Goal: Find specific page/section: Find specific page/section

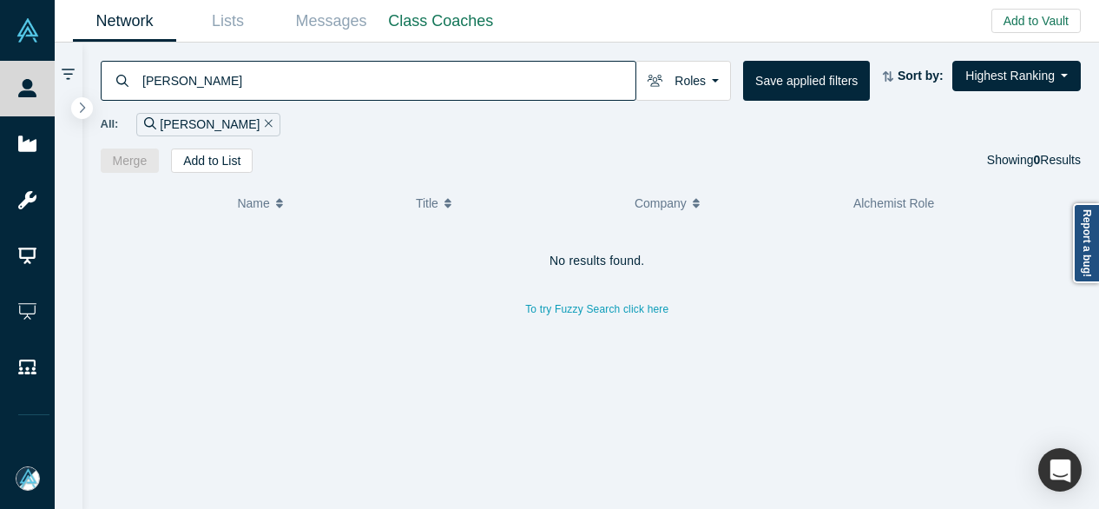
drag, startPoint x: 315, startPoint y: 76, endPoint x: 92, endPoint y: 77, distance: 223.1
click at [87, 84] on div "[PERSON_NAME] Roles Founders Faculty Mentors Alumni Mentor Angels VCs Corporate…" at bounding box center [590, 108] width 1017 height 130
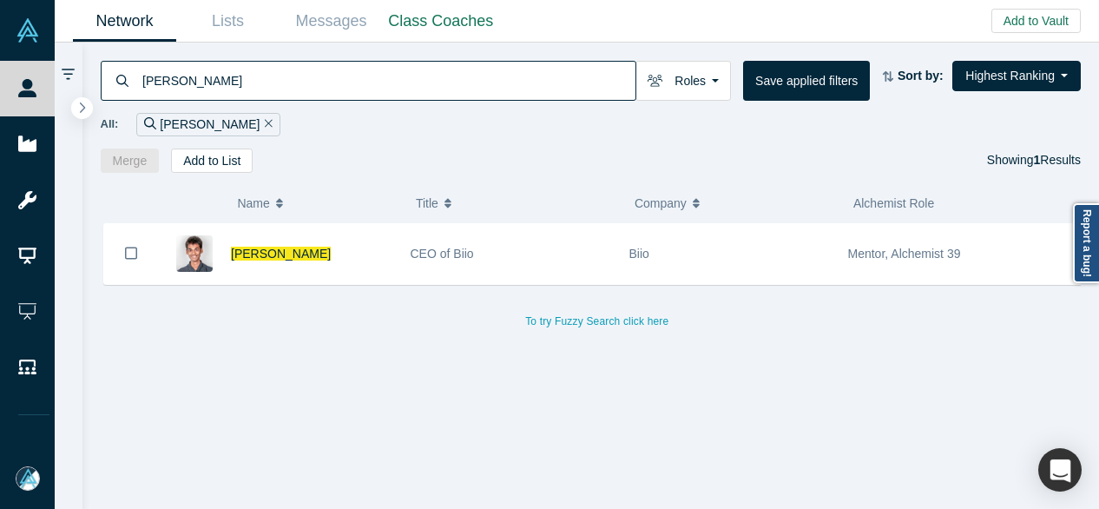
type input "[PERSON_NAME]"
